Goal: Task Accomplishment & Management: Complete application form

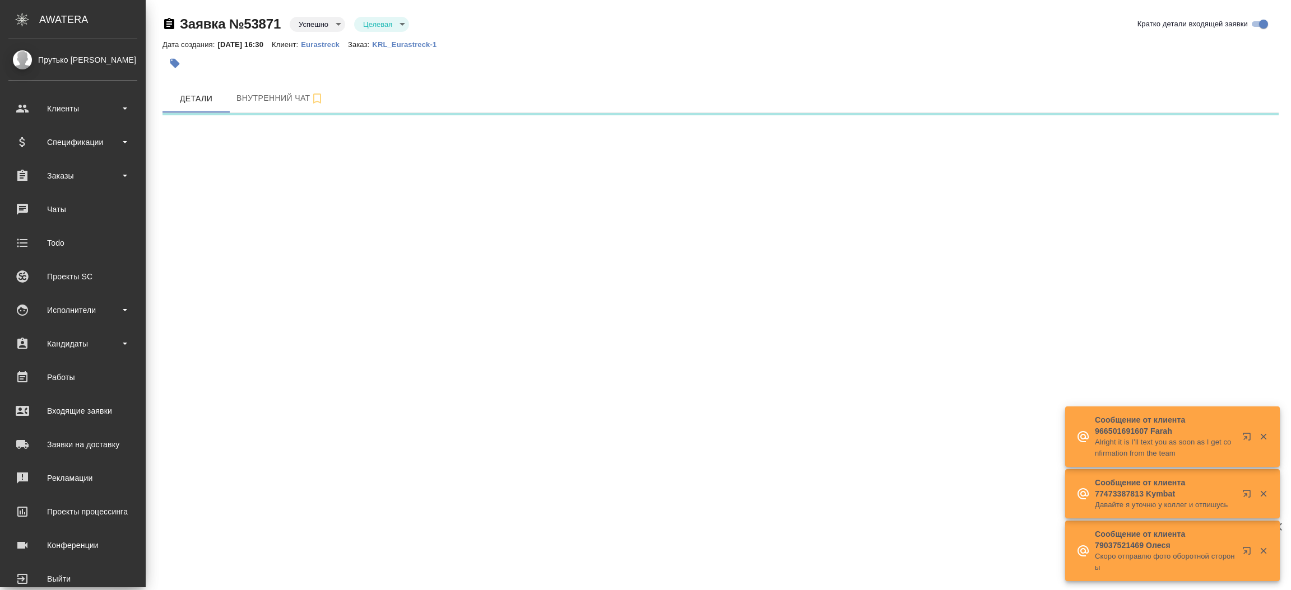
select select "RU"
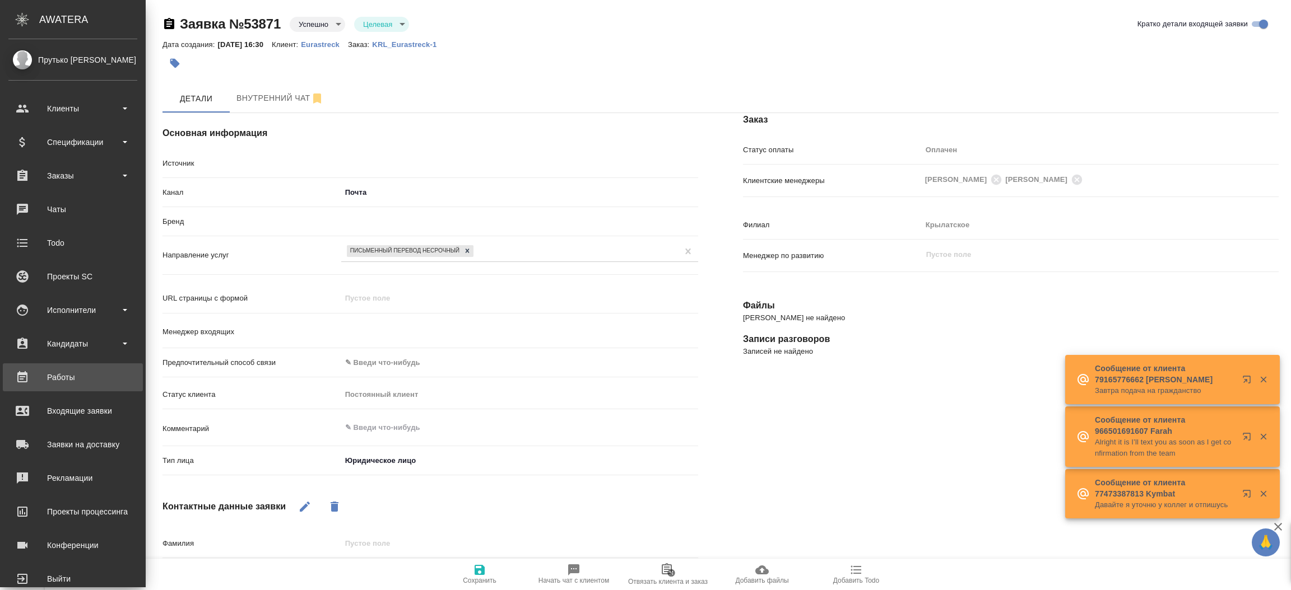
type textarea "x"
type input "[PERSON_NAME]"
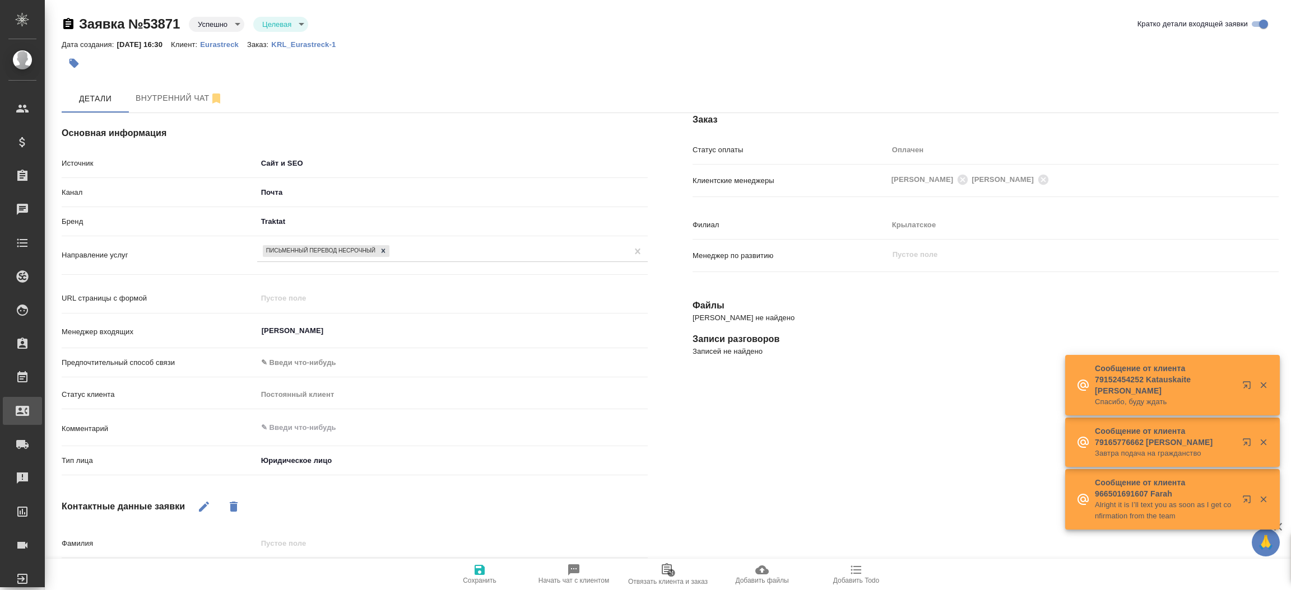
click at [22, 406] on div "Входящие заявки" at bounding box center [8, 411] width 28 height 17
type textarea "x"
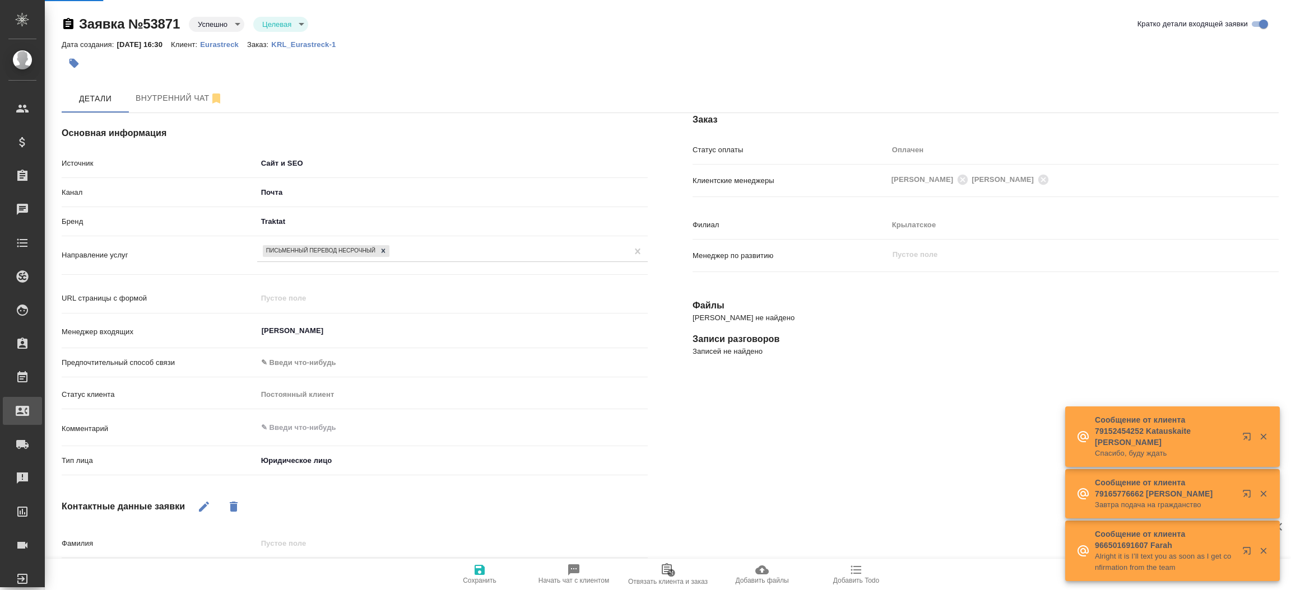
click at [66, 406] on div ".cls-1 fill:#fff; AWATERA Прутько [PERSON_NAME] Клиенты Спецификации Заказы Чат…" at bounding box center [645, 295] width 1291 height 590
select select "RU"
